Goal: Find specific page/section

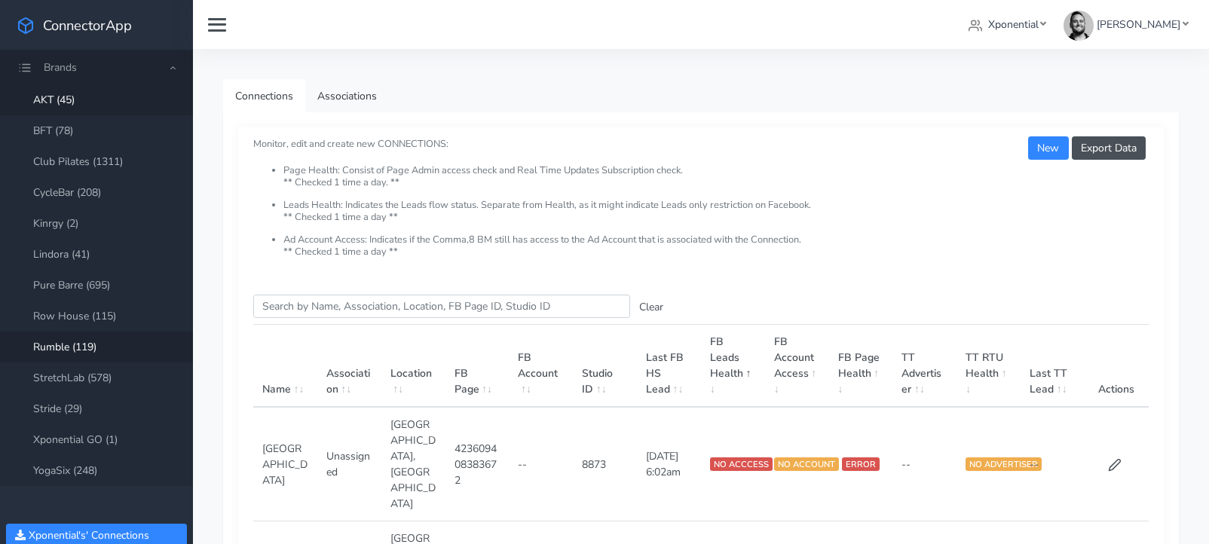
click at [68, 350] on link "Rumble (119)" at bounding box center [96, 347] width 193 height 31
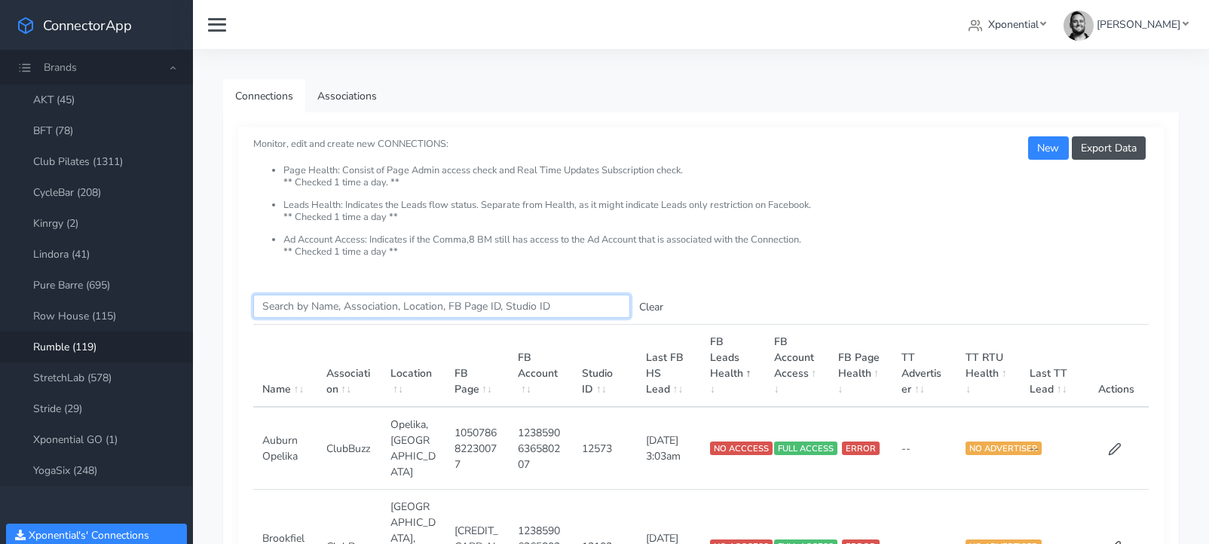
click at [323, 311] on input "Search this table" at bounding box center [441, 306] width 377 height 23
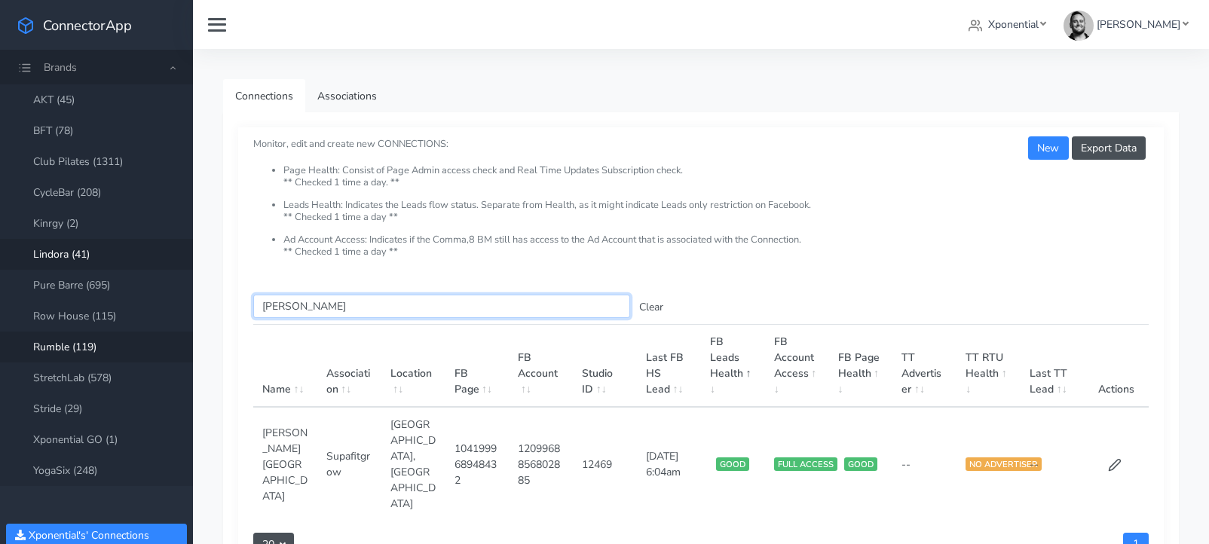
type input "[PERSON_NAME]"
click at [60, 128] on link "BFT (78)" at bounding box center [96, 130] width 193 height 31
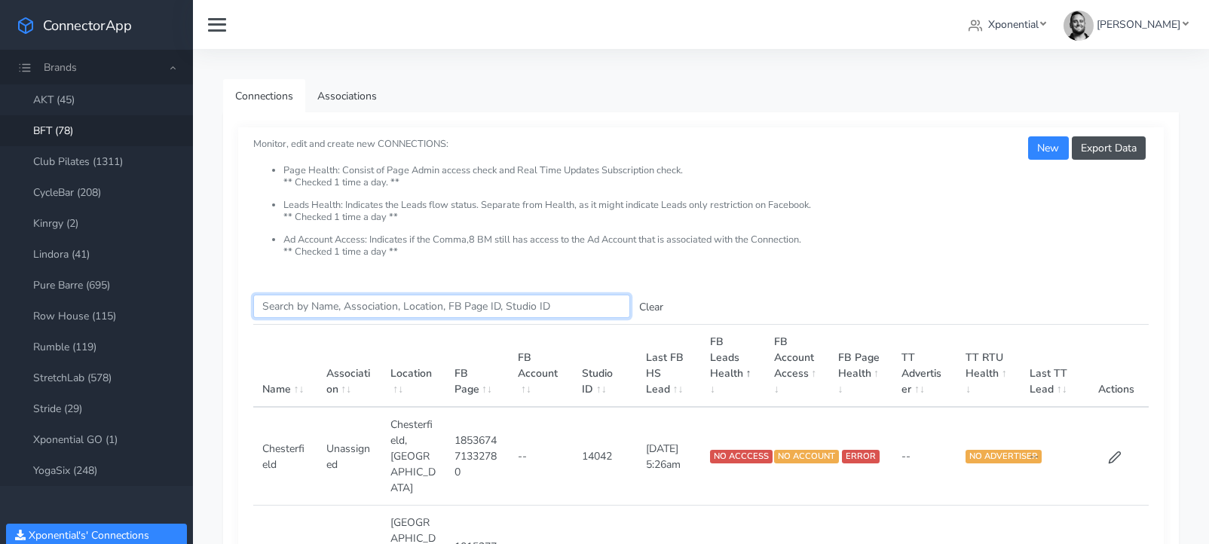
click at [316, 311] on input "Search this table" at bounding box center [441, 306] width 377 height 23
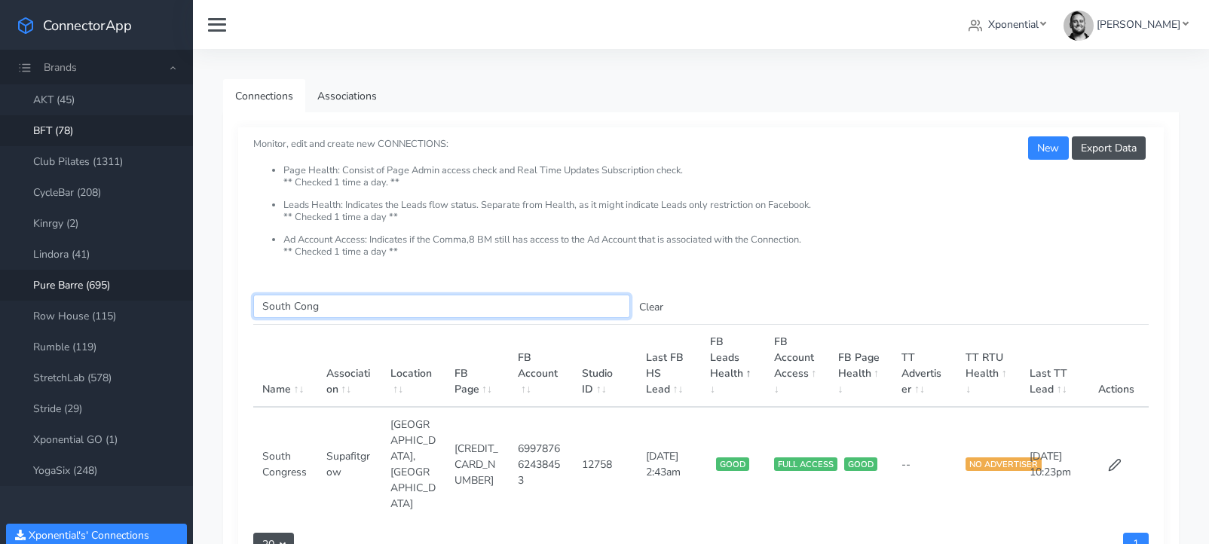
type input "South Cong"
